Goal: Information Seeking & Learning: Check status

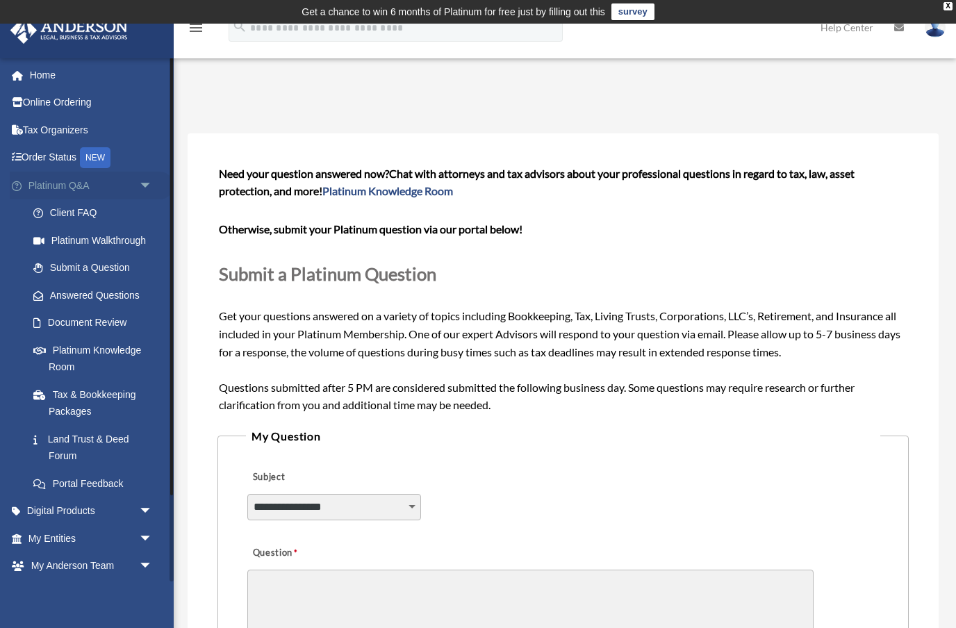
click at [88, 183] on link "Platinum Q&A arrow_drop_down" at bounding box center [92, 186] width 164 height 28
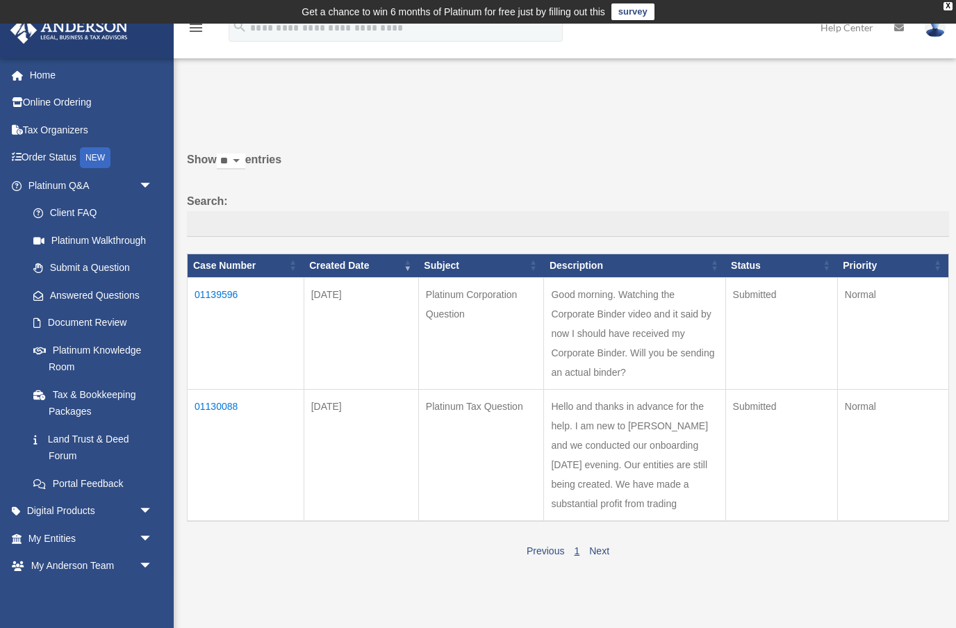
click at [222, 306] on td "01139596" at bounding box center [246, 333] width 117 height 112
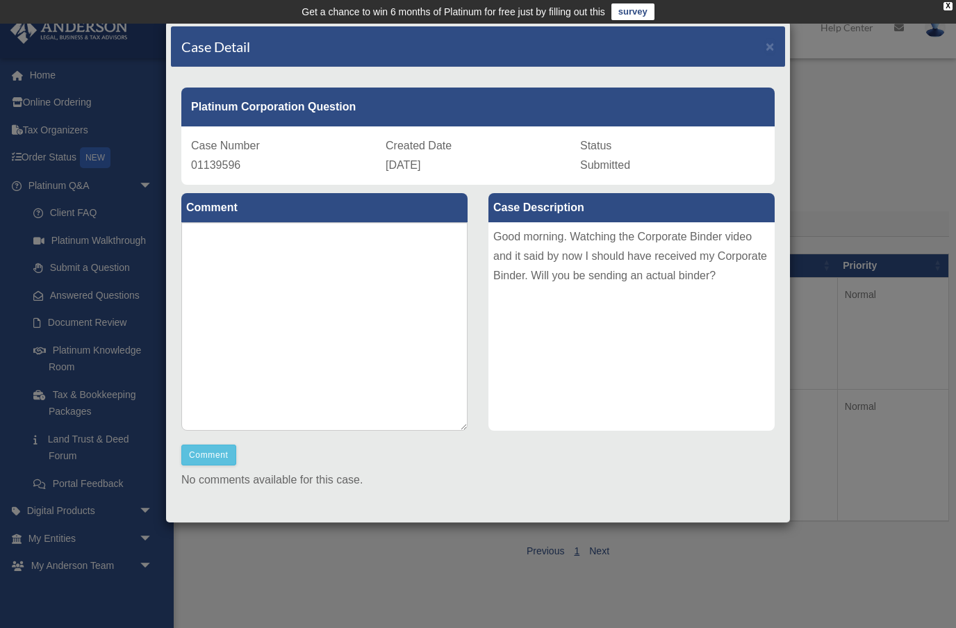
click at [839, 163] on div "Case Detail × Platinum Corporation Question Case Number 01139596 Created Date O…" at bounding box center [478, 314] width 956 height 628
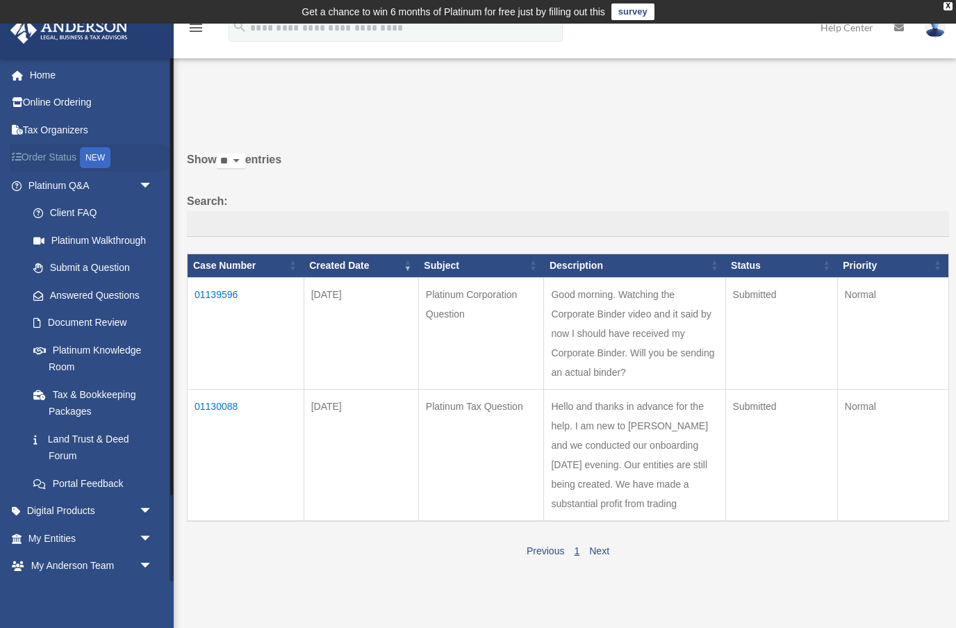
click at [53, 157] on link "Order Status NEW" at bounding box center [92, 158] width 164 height 28
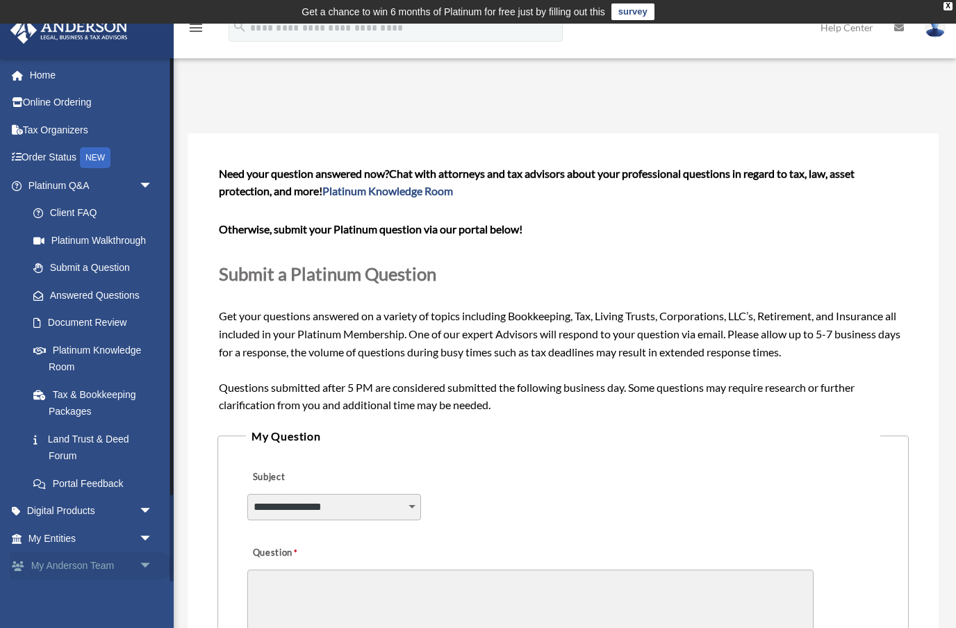
click at [83, 557] on link "My Anderson Team arrow_drop_down" at bounding box center [92, 567] width 164 height 28
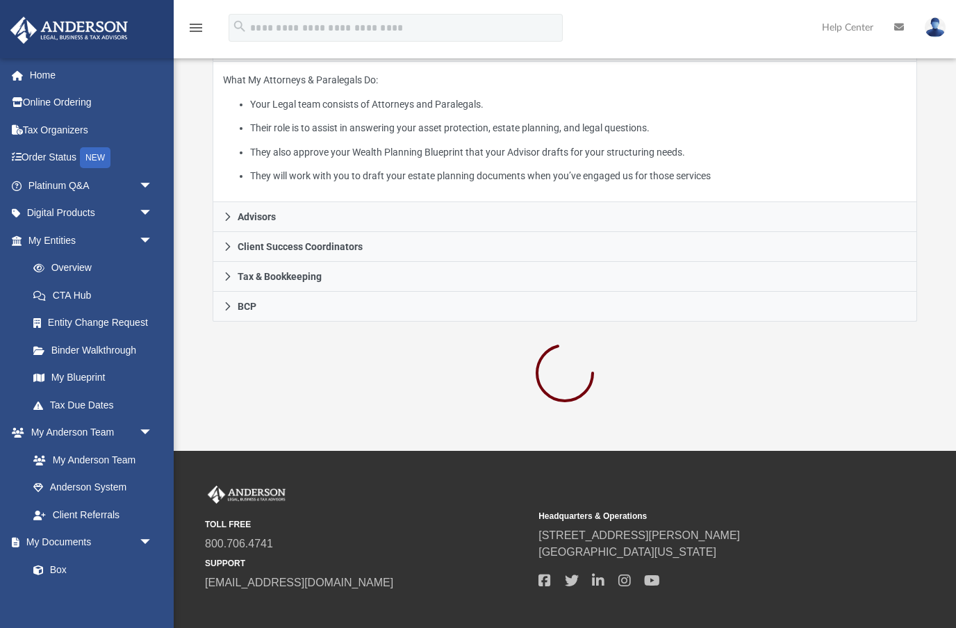
scroll to position [322, 0]
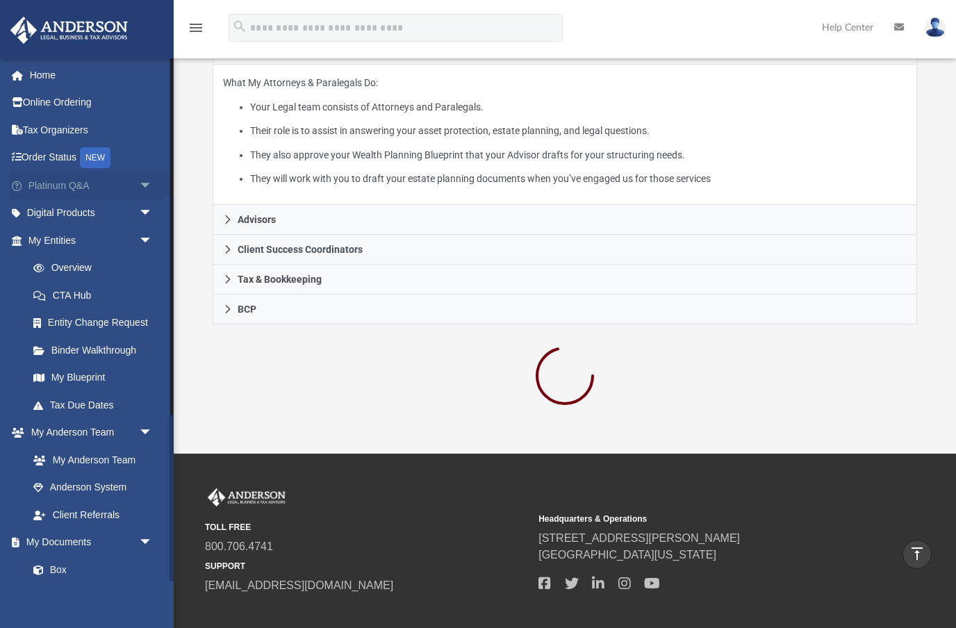
click at [71, 184] on link "Platinum Q&A arrow_drop_down" at bounding box center [92, 186] width 164 height 28
